Goal: Transaction & Acquisition: Purchase product/service

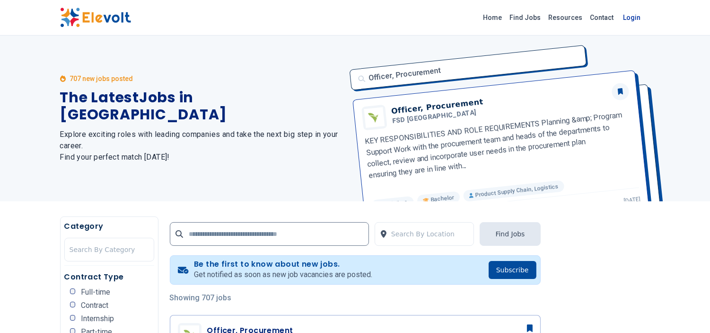
click at [637, 19] on link "Login" at bounding box center [632, 17] width 29 height 19
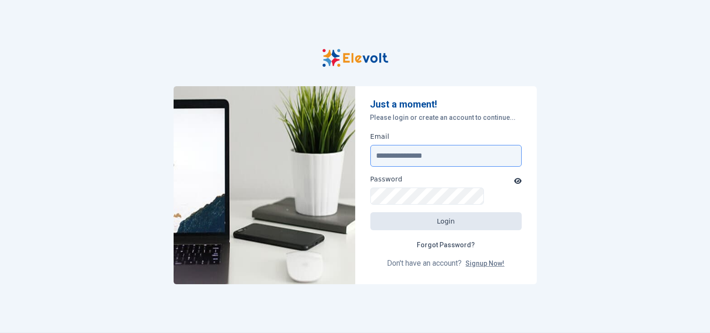
click at [387, 156] on input "Email" at bounding box center [446, 156] width 151 height 22
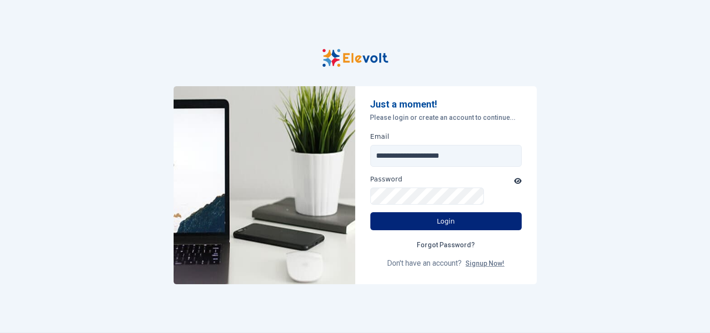
click at [445, 212] on button "Login" at bounding box center [446, 221] width 151 height 18
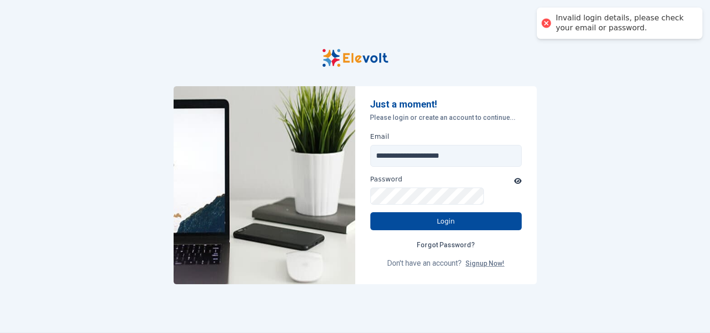
click at [545, 25] on div at bounding box center [546, 23] width 13 height 13
click at [452, 154] on input "**********" at bounding box center [446, 156] width 151 height 22
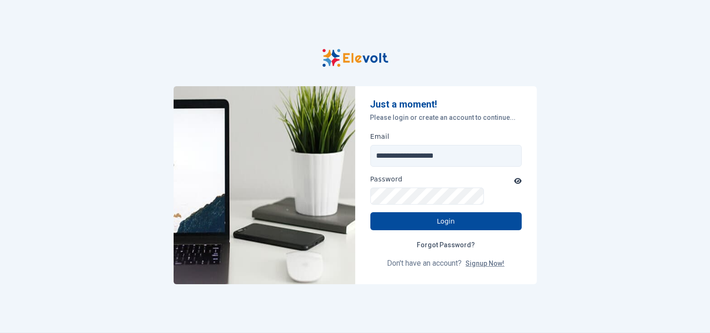
click at [438, 203] on form "**********" at bounding box center [446, 184] width 182 height 197
click at [438, 212] on button "Login" at bounding box center [446, 221] width 151 height 18
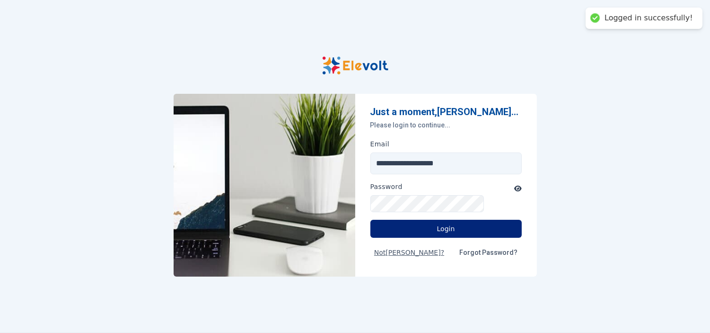
type input "**********"
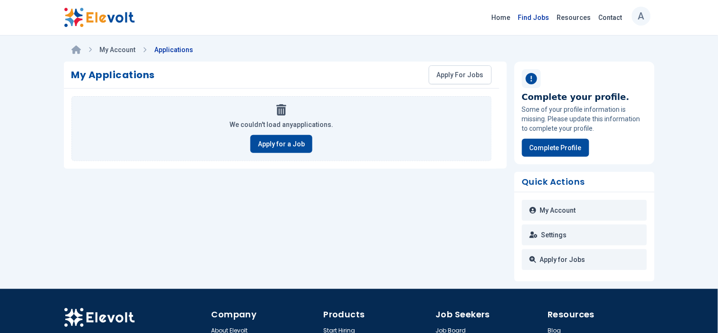
click at [553, 15] on link "Find Jobs" at bounding box center [533, 17] width 39 height 15
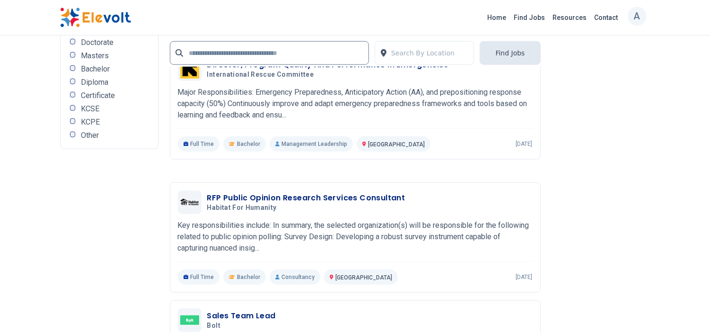
scroll to position [1914, 0]
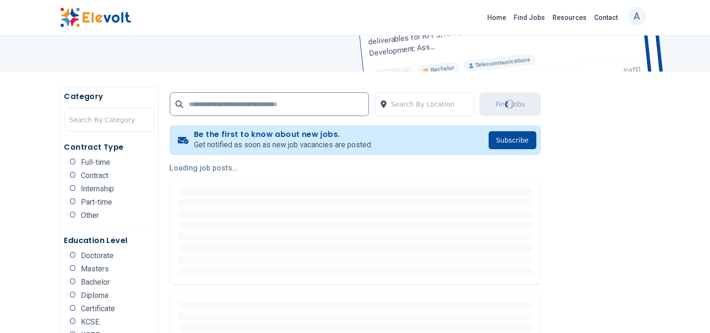
scroll to position [0, 0]
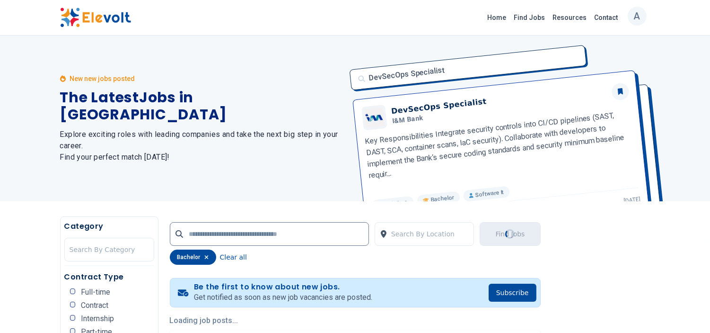
click at [89, 187] on div "New new jobs posted The Latest Jobs in Kenya Explore exciting roles with leadin…" at bounding box center [202, 118] width 284 height 166
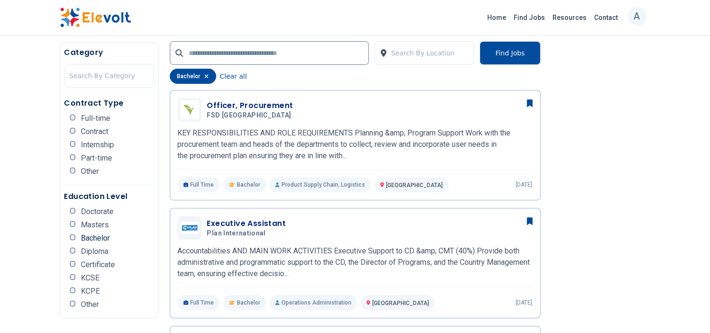
scroll to position [252, 0]
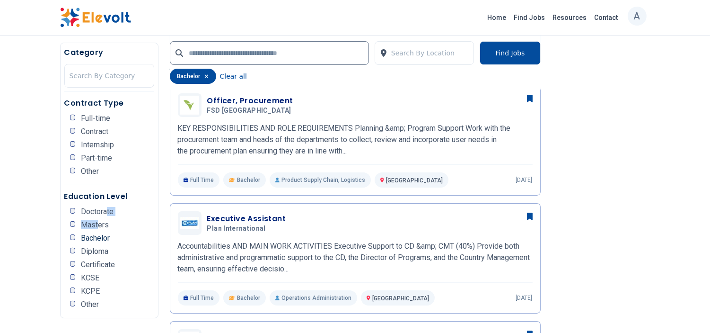
drag, startPoint x: 89, startPoint y: 187, endPoint x: 96, endPoint y: 174, distance: 14.4
click at [96, 208] on ul "Doctorate Masters Bachelor Diploma Certificate KCSE KCPE Other" at bounding box center [112, 261] width 84 height 106
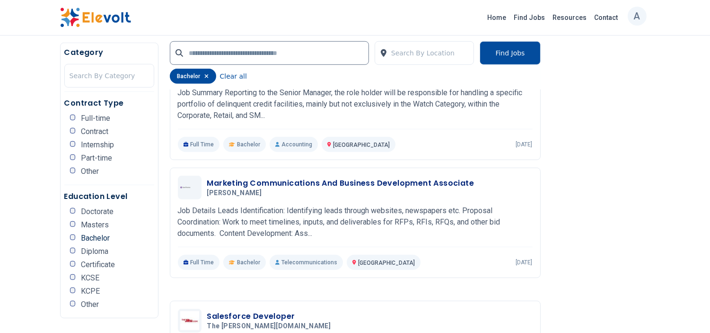
scroll to position [1142, 0]
